Goal: Task Accomplishment & Management: Manage account settings

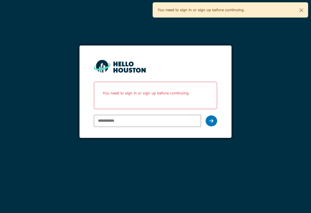
scroll to position [9, 0]
click at [121, 115] on input "email" at bounding box center [147, 121] width 107 height 12
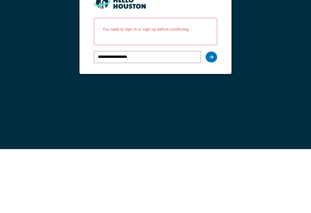
type input "**********"
click at [209, 116] on div at bounding box center [212, 121] width 12 height 11
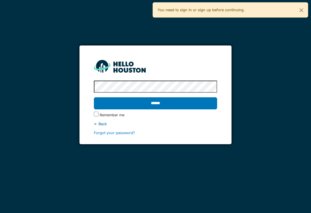
click at [155, 97] on input "******" at bounding box center [155, 103] width 123 height 12
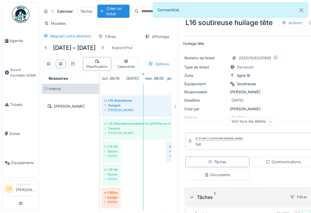
click at [176, 109] on icon at bounding box center [175, 107] width 5 height 4
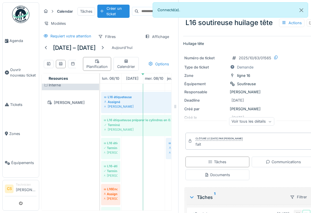
scroll to position [4, 0]
click at [176, 108] on icon at bounding box center [175, 106] width 1 height 3
click at [290, 107] on div "Créé par Christophe Sanfilippo" at bounding box center [250, 108] width 132 height 5
click at [290, 106] on div "Créé par Christophe Sanfilippo" at bounding box center [250, 108] width 132 height 5
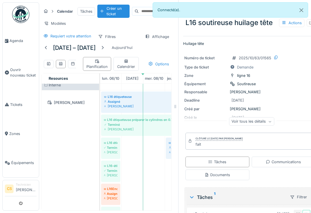
click at [303, 10] on button "Close" at bounding box center [301, 10] width 13 height 15
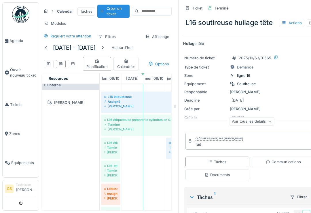
click at [21, 40] on span "Agenda" at bounding box center [23, 40] width 27 height 5
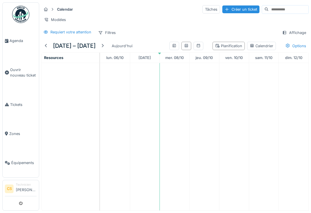
click at [13, 41] on span "Agenda" at bounding box center [23, 40] width 27 height 5
click at [14, 44] on span "Agenda" at bounding box center [23, 40] width 27 height 5
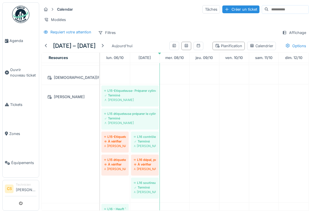
scroll to position [173, 0]
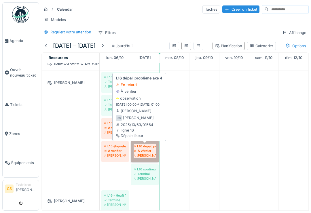
click at [141, 147] on link "L16 dépal, problème axe 4 À vérifier Christophe Sanfilippo" at bounding box center [145, 151] width 28 height 21
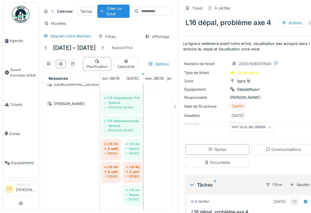
click at [294, 150] on div "Communications" at bounding box center [283, 149] width 35 height 5
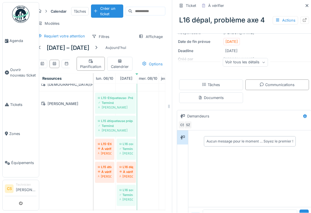
click at [225, 93] on div "Documents" at bounding box center [211, 98] width 64 height 11
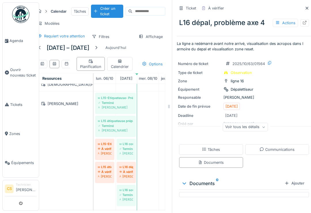
click at [223, 144] on div "Tâches" at bounding box center [211, 149] width 64 height 11
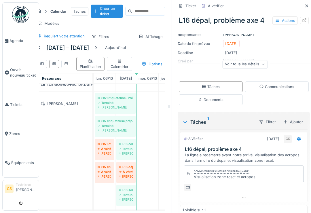
click at [13, 39] on span "Agenda" at bounding box center [23, 40] width 27 height 5
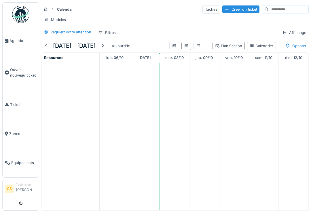
click at [14, 43] on span "Agenda" at bounding box center [23, 40] width 27 height 5
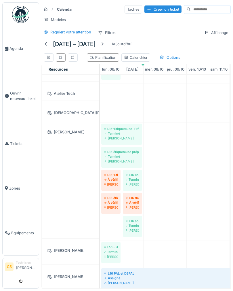
scroll to position [157, 0]
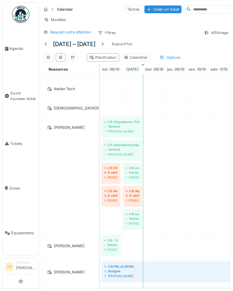
click at [44, 169] on div "[PERSON_NAME]" at bounding box center [70, 175] width 57 height 118
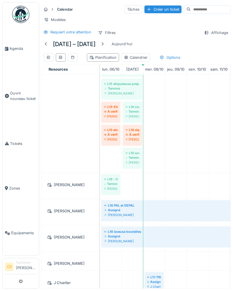
click at [67, 148] on div "[PERSON_NAME]" at bounding box center [70, 113] width 57 height 118
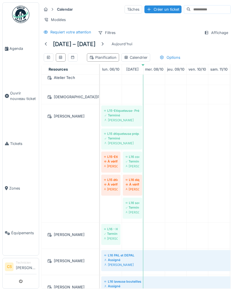
click at [72, 175] on div "[PERSON_NAME]" at bounding box center [70, 163] width 57 height 118
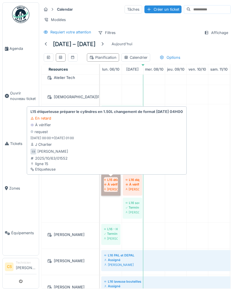
click at [107, 181] on link "L15 étiqueteuse préparer le cylindres en 1.50L changement de format [DATE] 04H0…" at bounding box center [110, 185] width 19 height 21
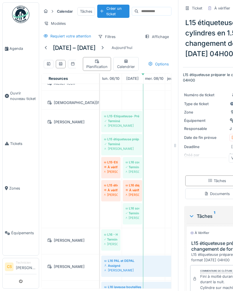
click at [11, 48] on span "Agenda" at bounding box center [23, 48] width 27 height 5
